Goal: Check status: Check status

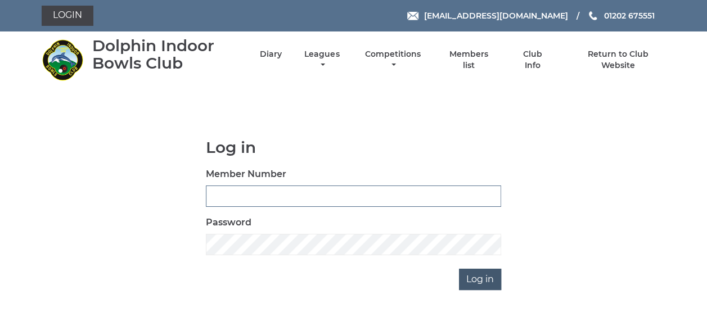
type input "3863"
click at [473, 280] on input "Log in" at bounding box center [480, 279] width 42 height 21
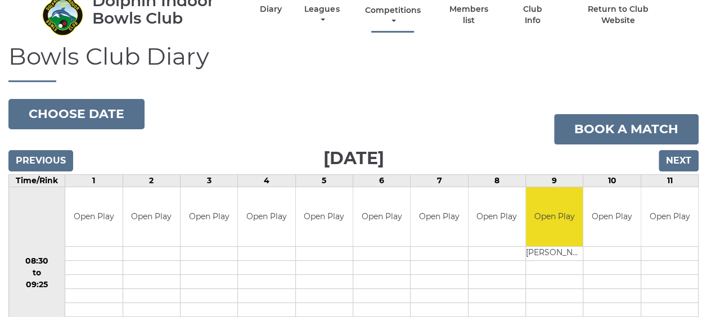
scroll to position [113, 0]
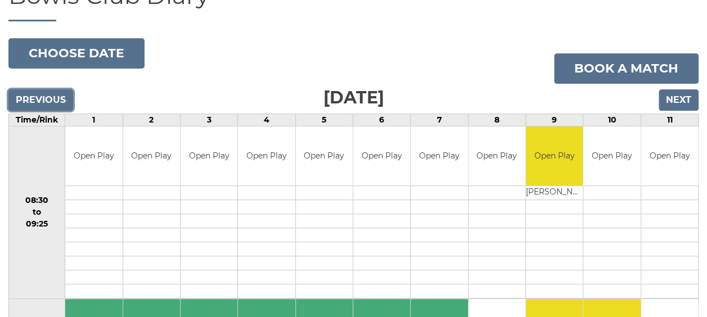
click at [55, 96] on input "Previous" at bounding box center [40, 99] width 65 height 21
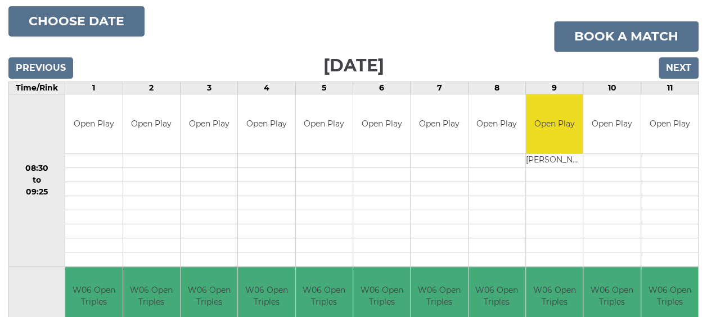
scroll to position [113, 0]
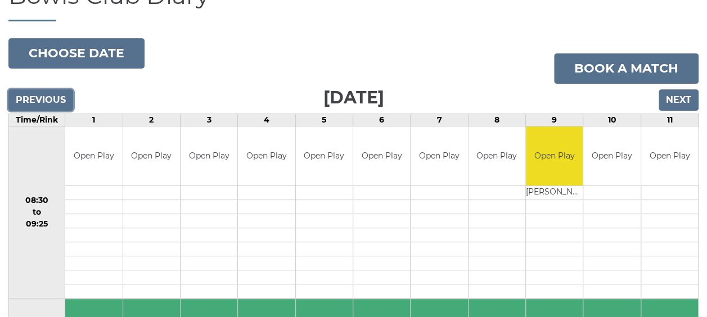
click at [47, 95] on input "Previous" at bounding box center [40, 99] width 65 height 21
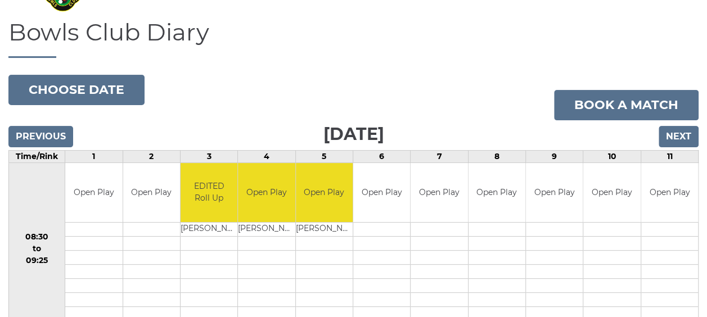
scroll to position [56, 0]
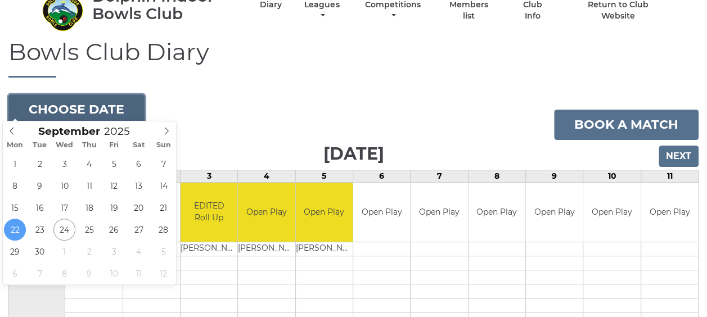
click at [114, 100] on button "Choose date" at bounding box center [76, 110] width 136 height 30
type input "2025-09-18"
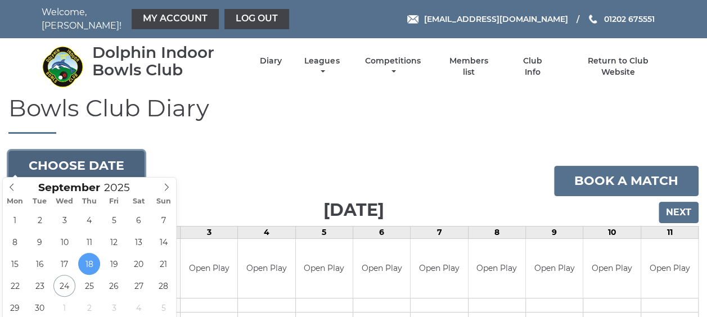
click at [128, 165] on button "Choose date" at bounding box center [76, 166] width 136 height 30
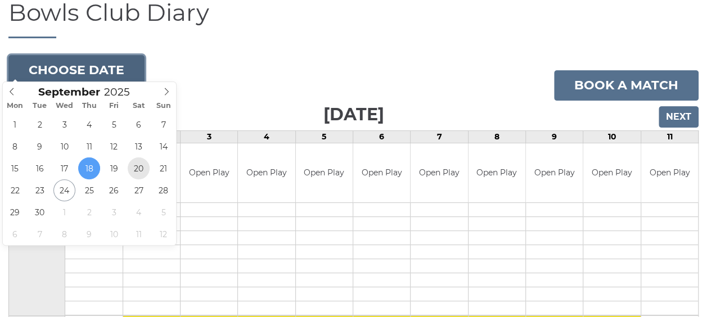
scroll to position [113, 0]
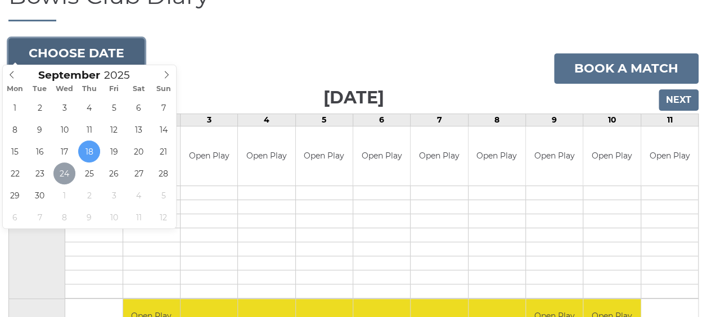
type input "[DATE]"
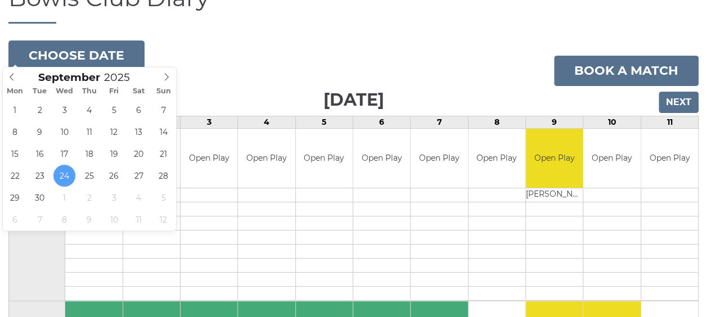
scroll to position [113, 0]
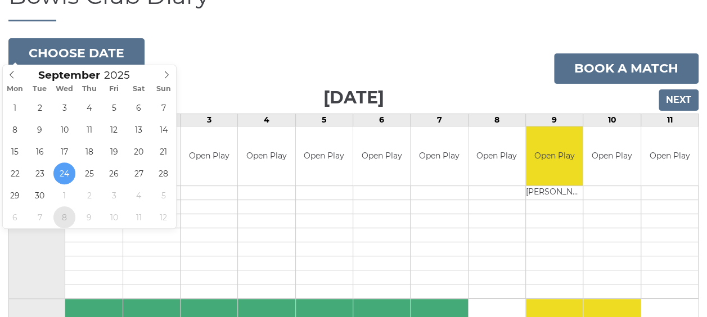
type input "2025-10-08"
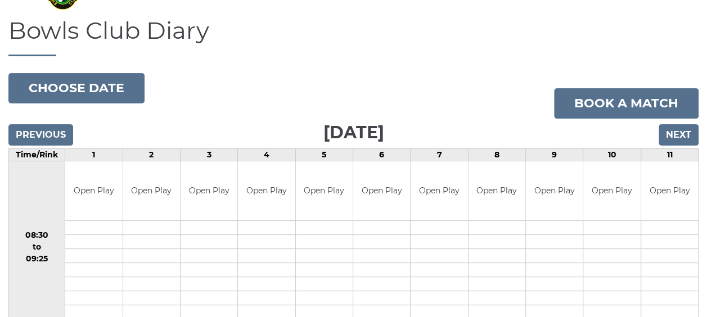
scroll to position [56, 0]
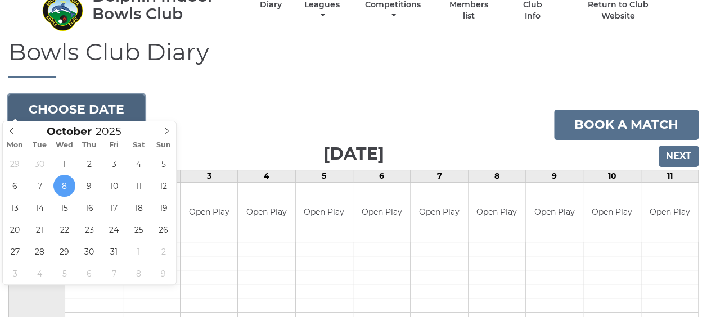
click at [116, 105] on button "Choose date" at bounding box center [76, 110] width 136 height 30
type input "2025-10-09"
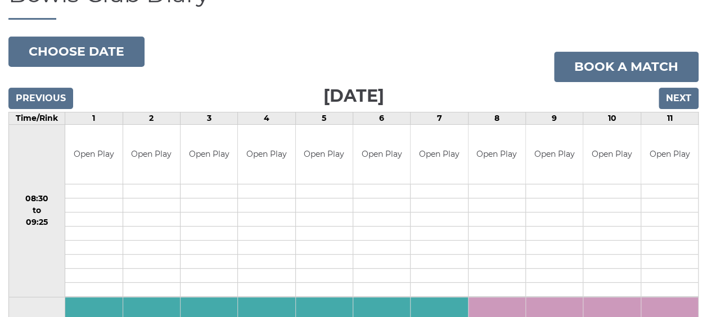
scroll to position [113, 0]
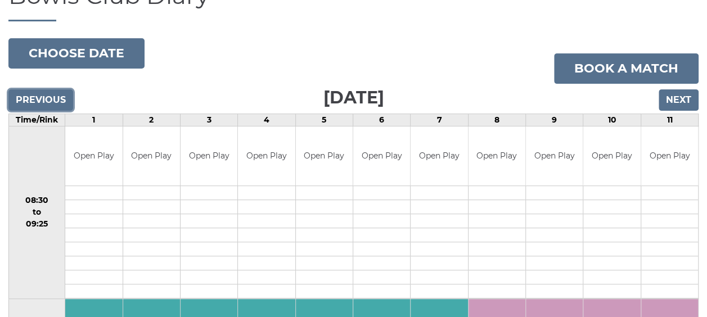
click at [51, 89] on input "Previous" at bounding box center [40, 99] width 65 height 21
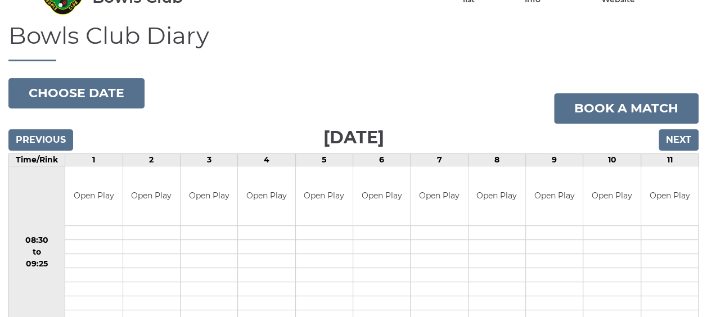
scroll to position [56, 0]
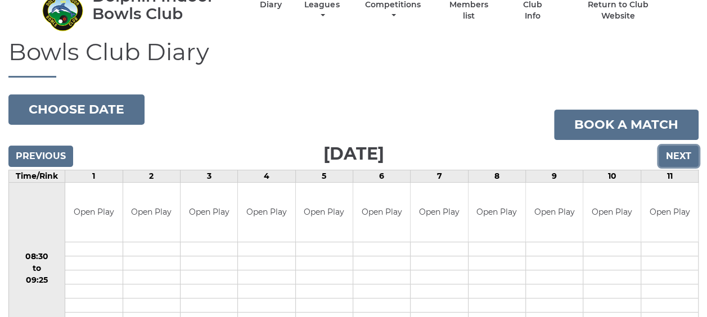
click at [678, 149] on input "Next" at bounding box center [679, 156] width 40 height 21
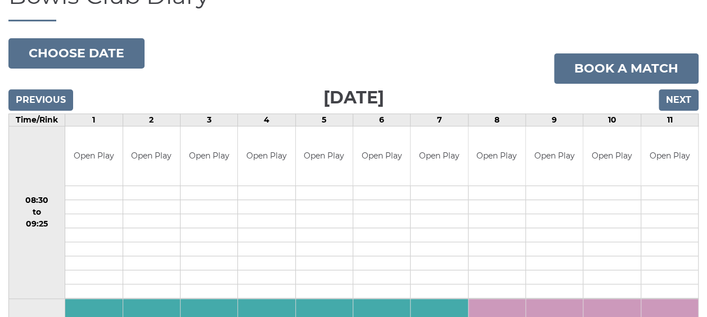
scroll to position [113, 0]
click at [43, 95] on input "Previous" at bounding box center [40, 99] width 65 height 21
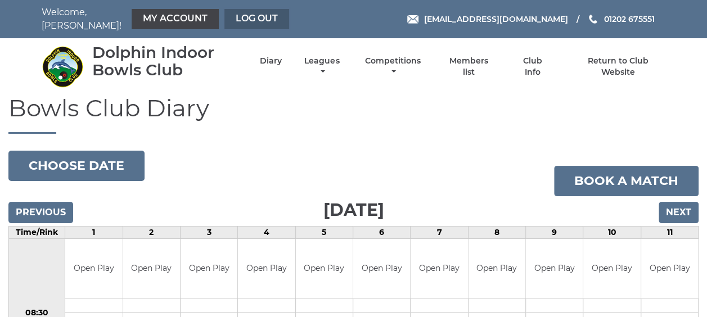
click at [255, 19] on link "Log out" at bounding box center [256, 19] width 65 height 20
